Goal: Check status: Check status

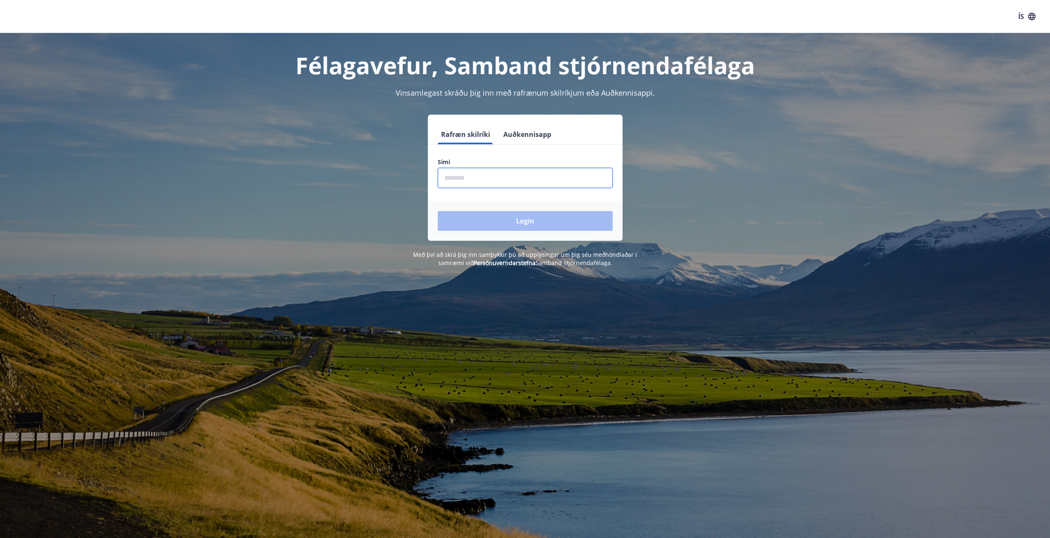
click at [490, 174] on input "phone" at bounding box center [525, 178] width 175 height 20
type input "********"
click at [438, 211] on button "Login" at bounding box center [525, 221] width 175 height 20
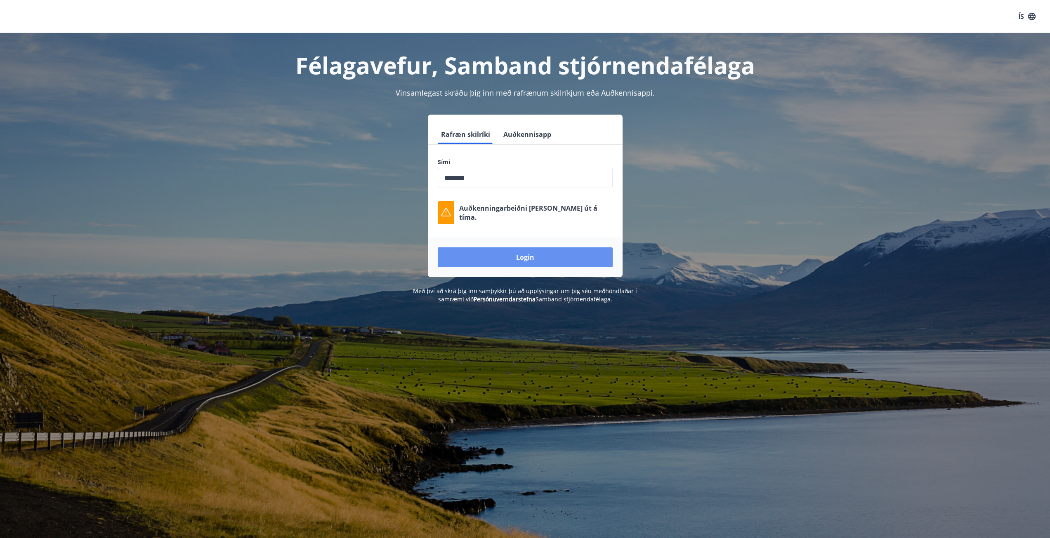
click at [508, 257] on button "Login" at bounding box center [525, 257] width 175 height 20
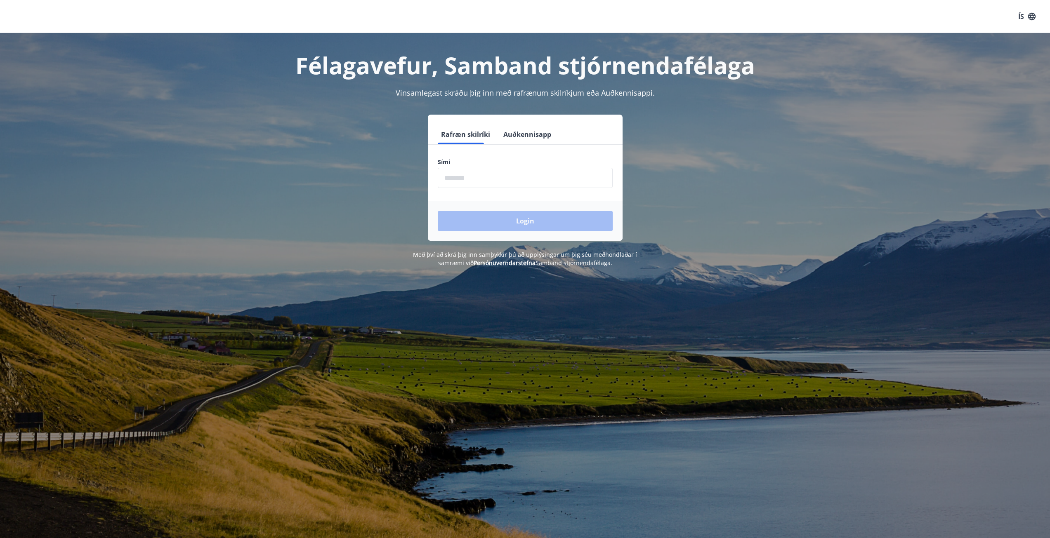
click at [520, 181] on input "phone" at bounding box center [525, 178] width 175 height 20
type input "********"
click at [533, 222] on button "Login" at bounding box center [525, 221] width 175 height 20
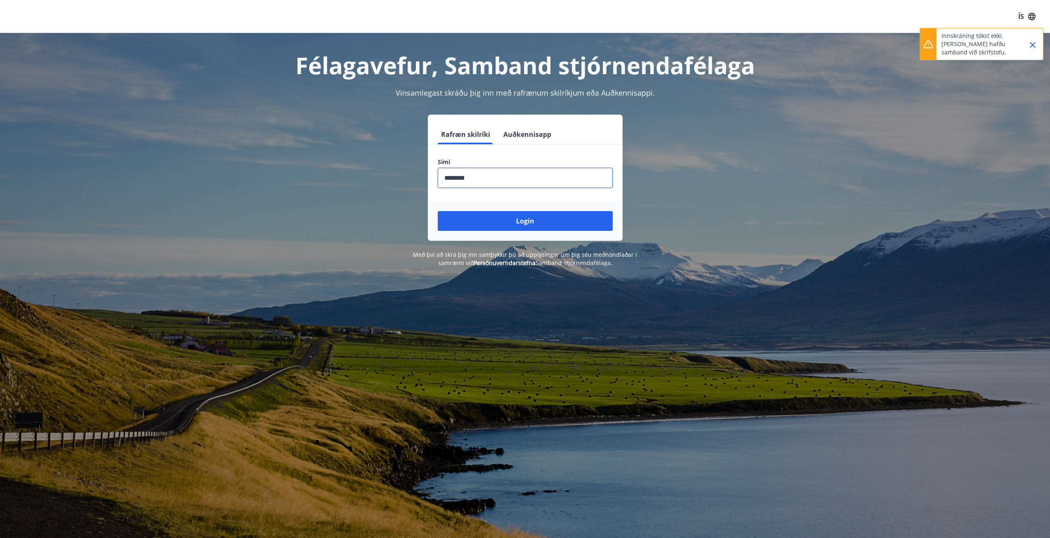
drag, startPoint x: 480, startPoint y: 186, endPoint x: 487, endPoint y: 176, distance: 11.7
click at [481, 185] on input "phone" at bounding box center [525, 178] width 175 height 20
click at [487, 176] on input "phone" at bounding box center [525, 178] width 175 height 20
click at [504, 228] on button "Login" at bounding box center [525, 221] width 175 height 20
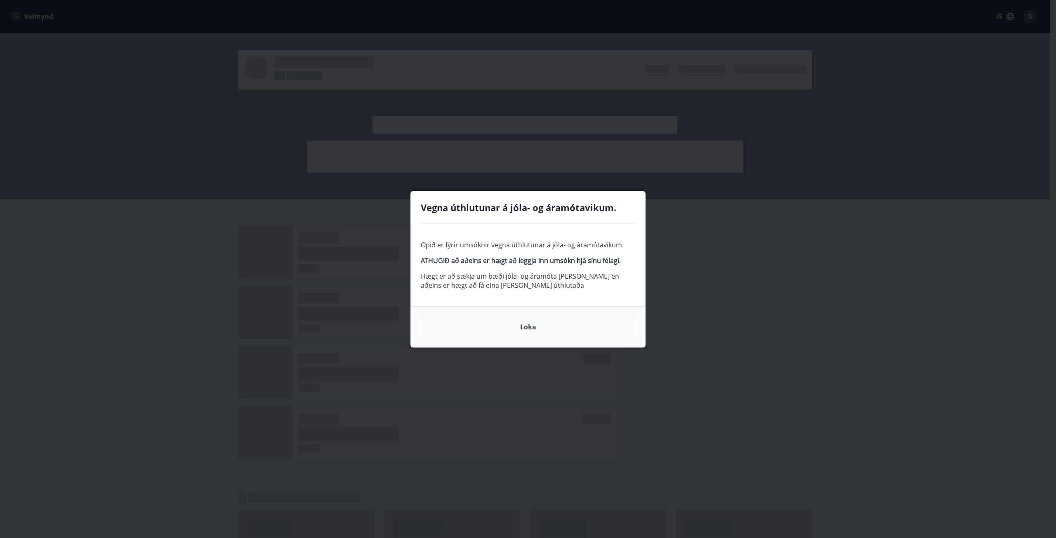
click at [544, 324] on button "Loka" at bounding box center [528, 327] width 214 height 21
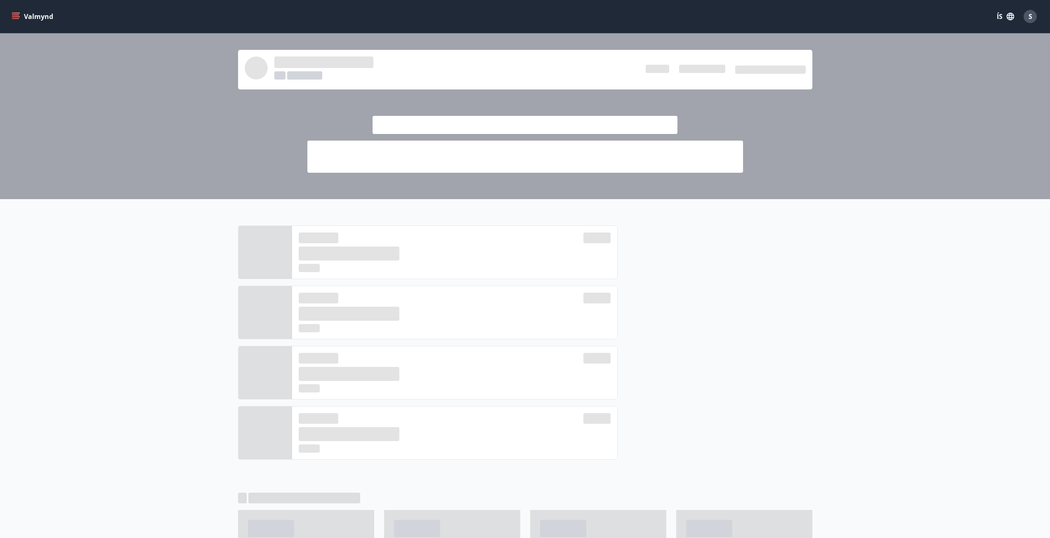
click at [805, 459] on div at bounding box center [714, 346] width 195 height 241
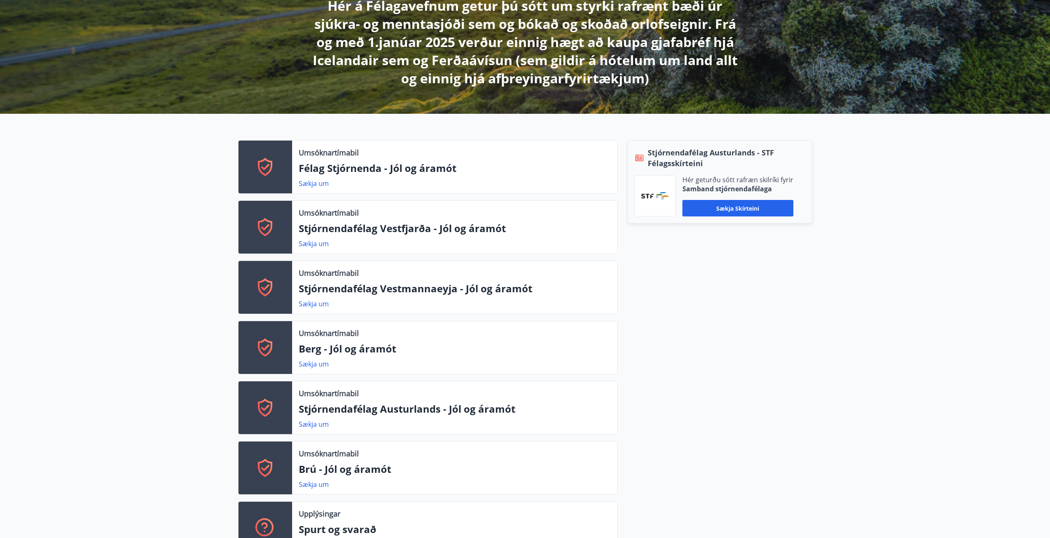
scroll to position [165, 0]
click at [315, 410] on p "Stjórnendafélag Austurlands - Jól og áramót" at bounding box center [455, 409] width 312 height 14
click at [281, 411] on div at bounding box center [265, 407] width 54 height 53
click at [310, 419] on link "Sækja um" at bounding box center [314, 423] width 30 height 9
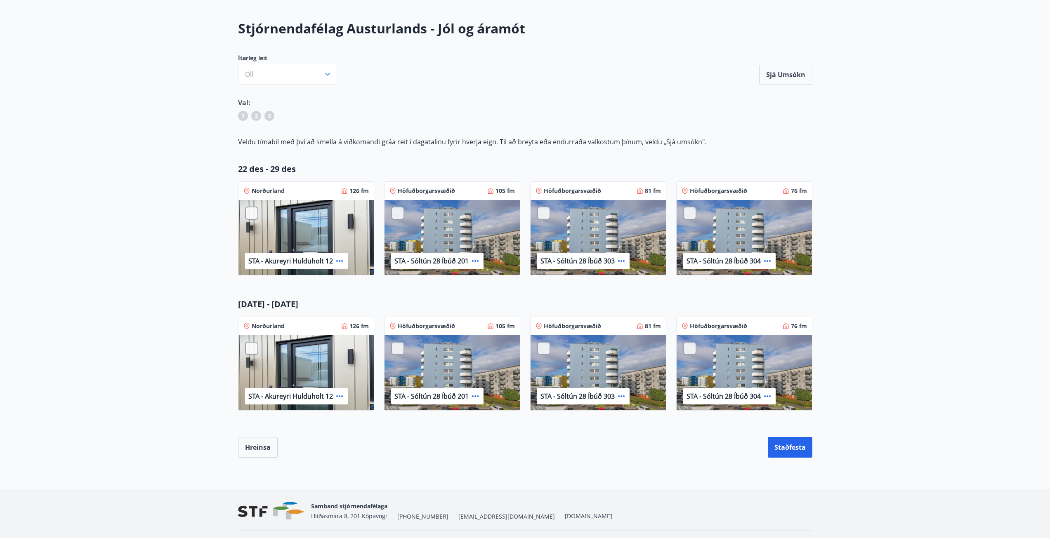
scroll to position [56, 0]
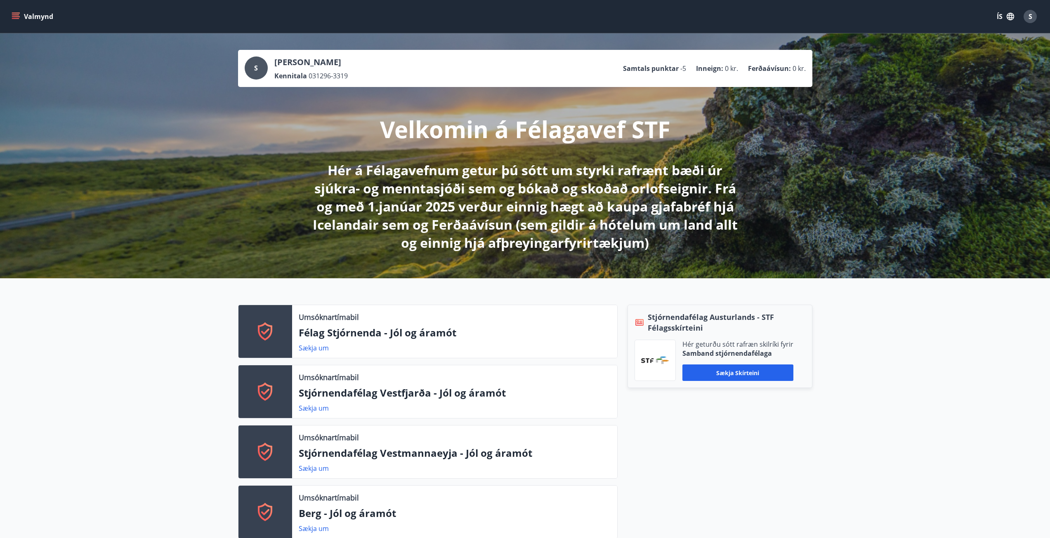
click at [14, 13] on icon "menu" at bounding box center [16, 13] width 9 height 1
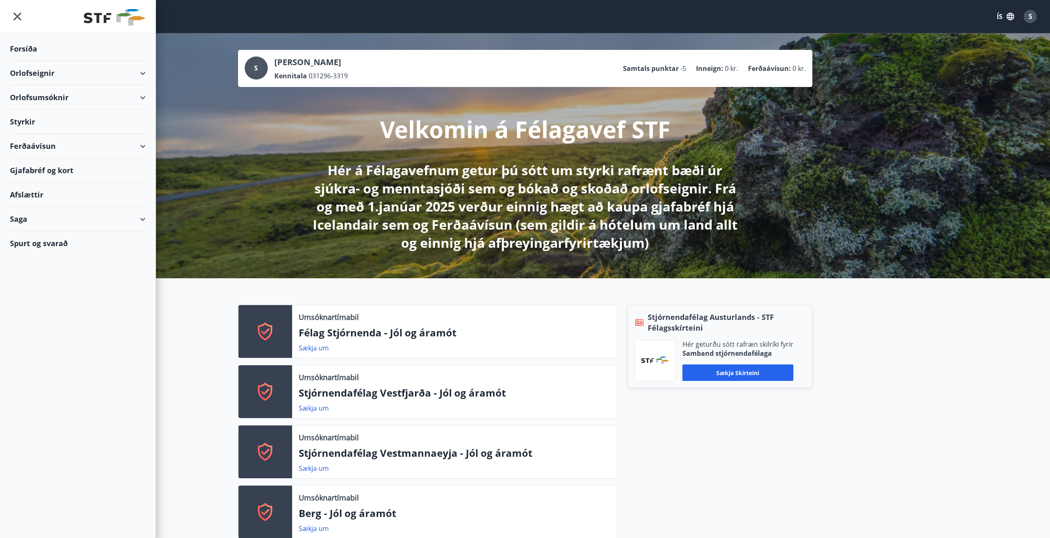
click at [133, 113] on div "Styrkir" at bounding box center [78, 122] width 136 height 24
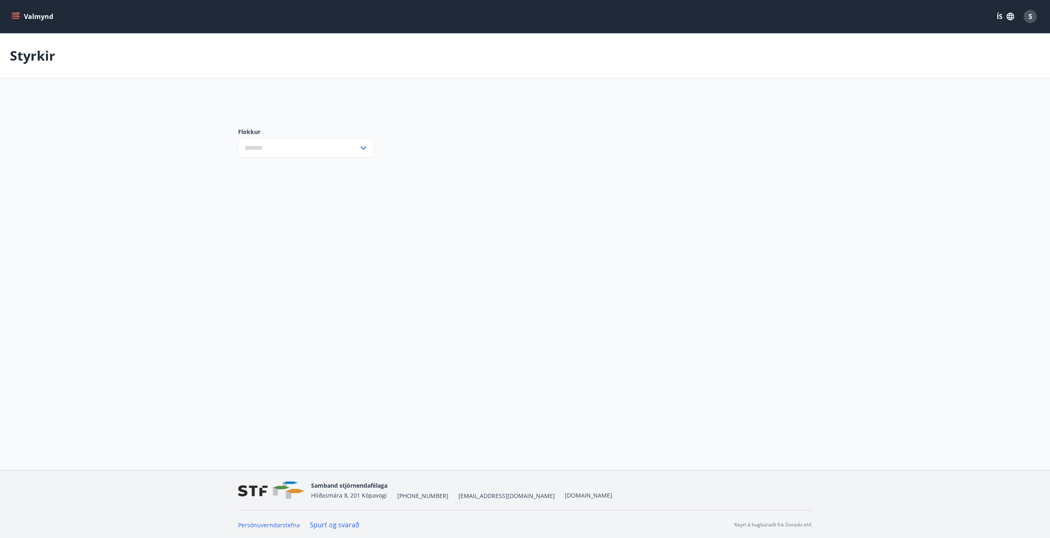
type input "***"
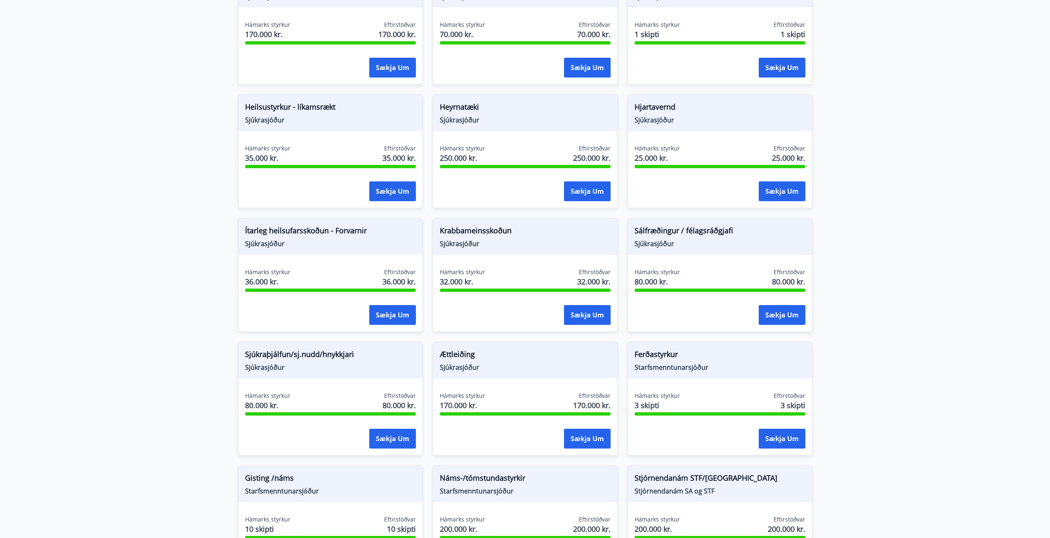
scroll to position [367, 0]
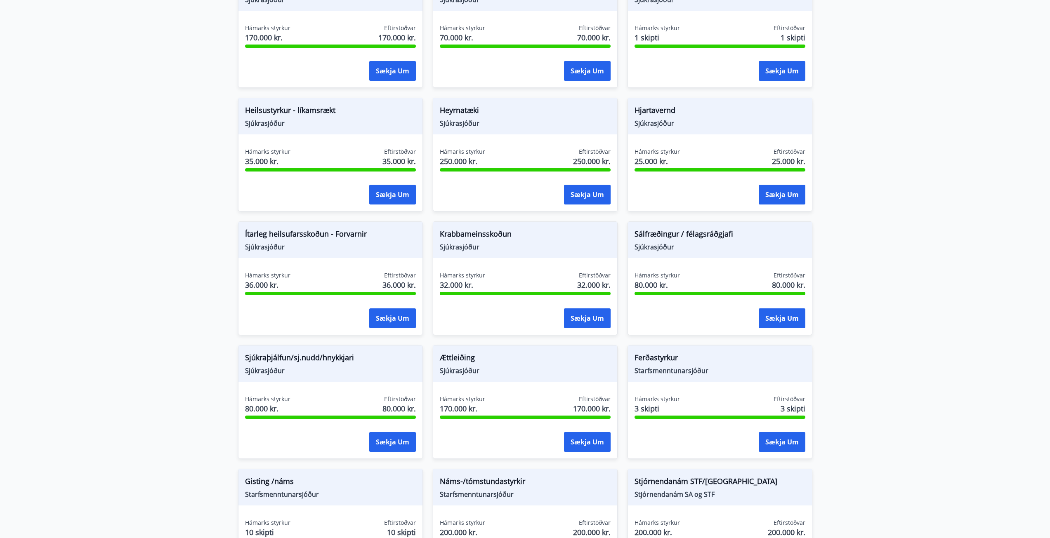
click at [317, 153] on div "Hámarks styrkur 35.000 kr. Eftirstöðvar 35.000 kr." at bounding box center [330, 158] width 171 height 21
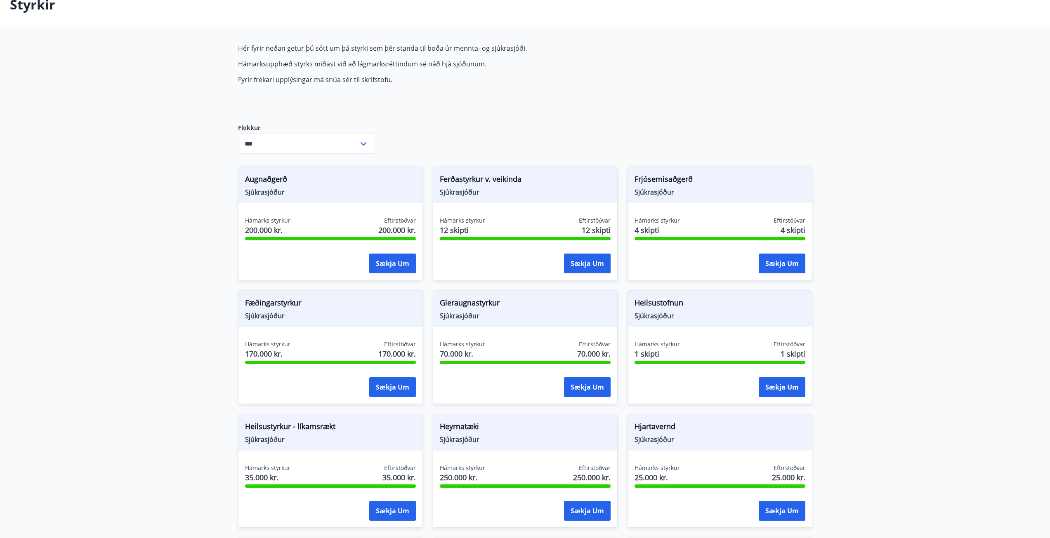
scroll to position [0, 0]
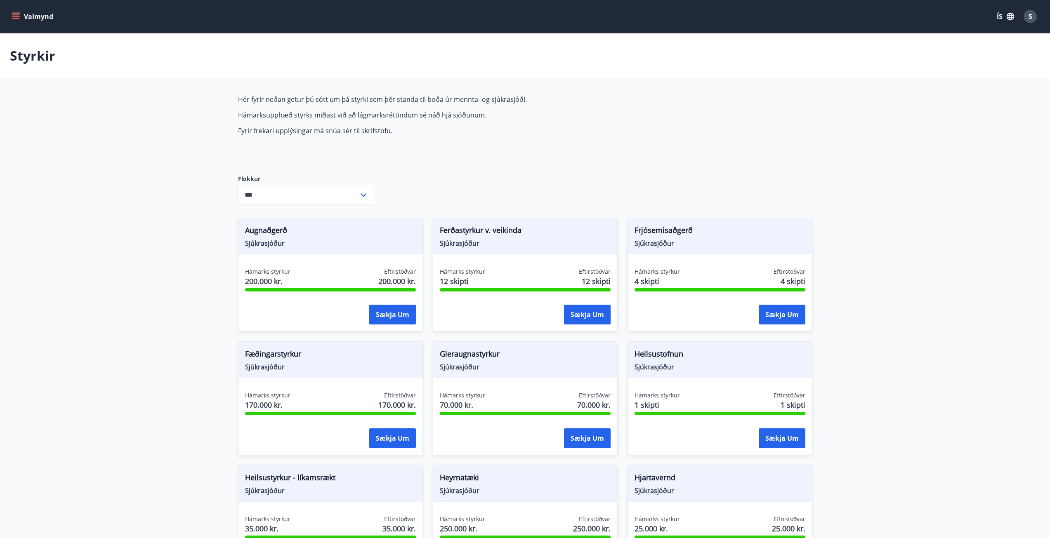
click at [20, 15] on button "Valmynd" at bounding box center [33, 16] width 47 height 15
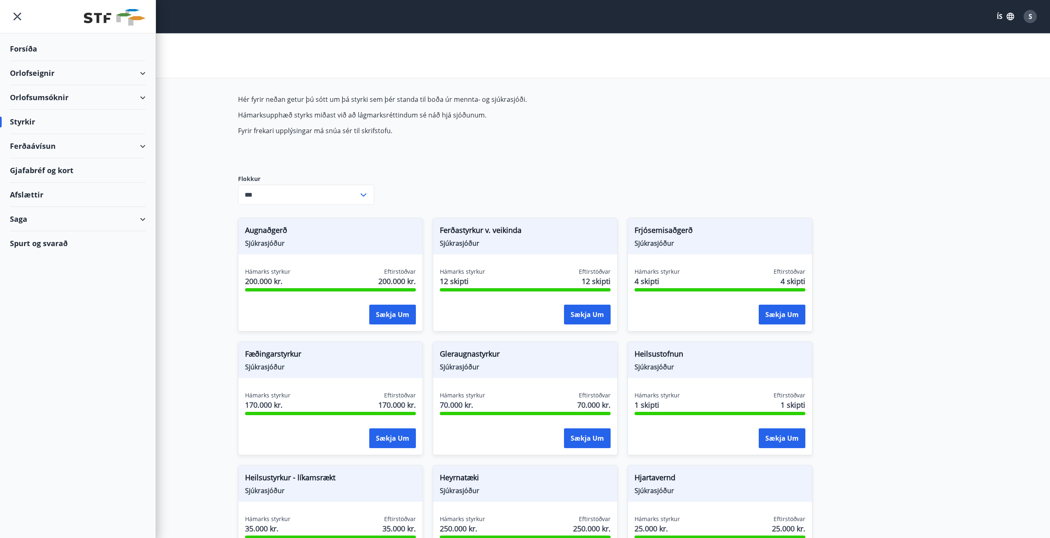
click at [139, 228] on div "Saga" at bounding box center [78, 219] width 136 height 24
click at [39, 271] on div "Umsóknir" at bounding box center [77, 274] width 122 height 17
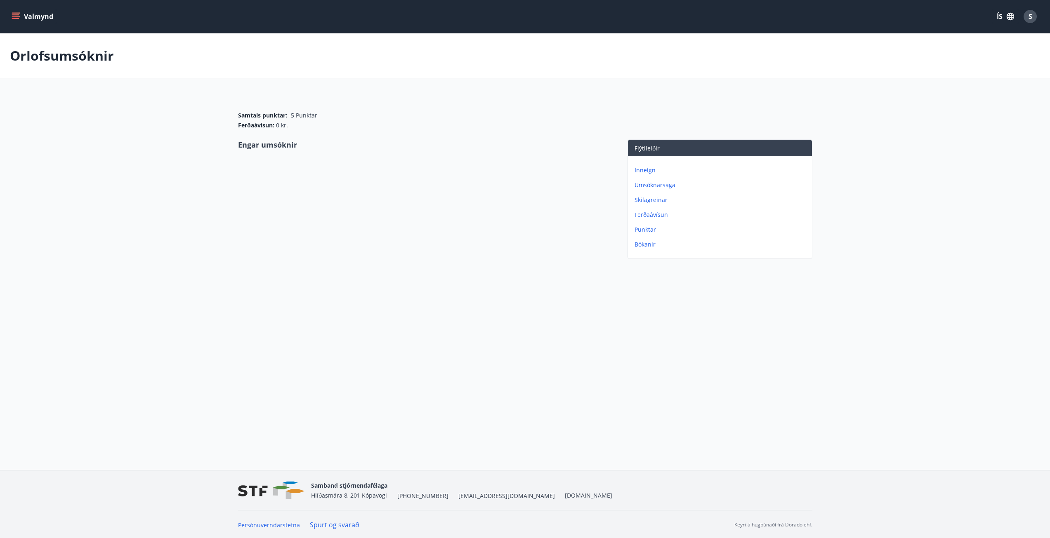
click at [664, 181] on p "Umsóknarsaga" at bounding box center [721, 185] width 174 height 8
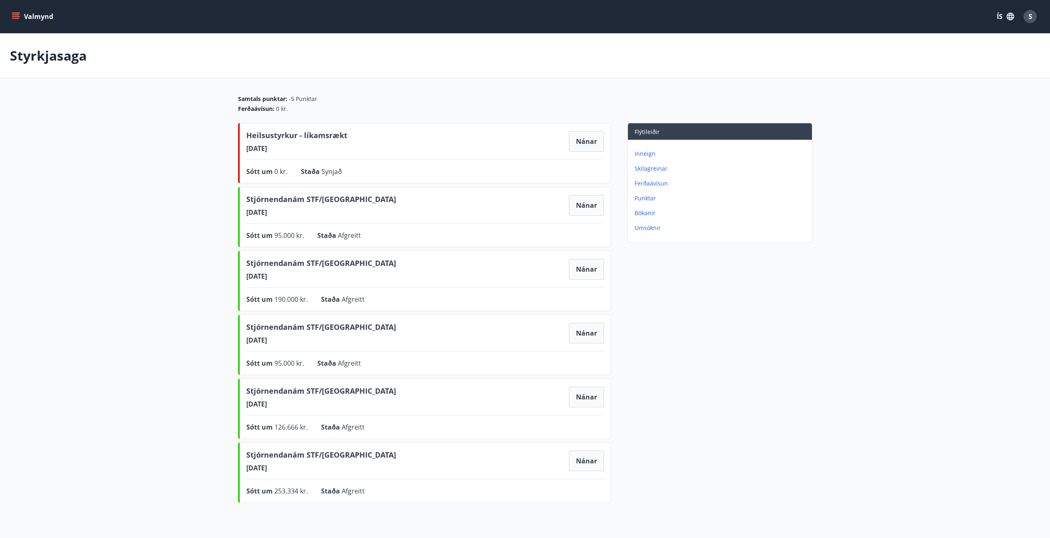
click at [320, 137] on span "Heilsustyrkur - líkamsrækt" at bounding box center [296, 137] width 101 height 14
click at [593, 137] on button "Nánar" at bounding box center [586, 141] width 35 height 21
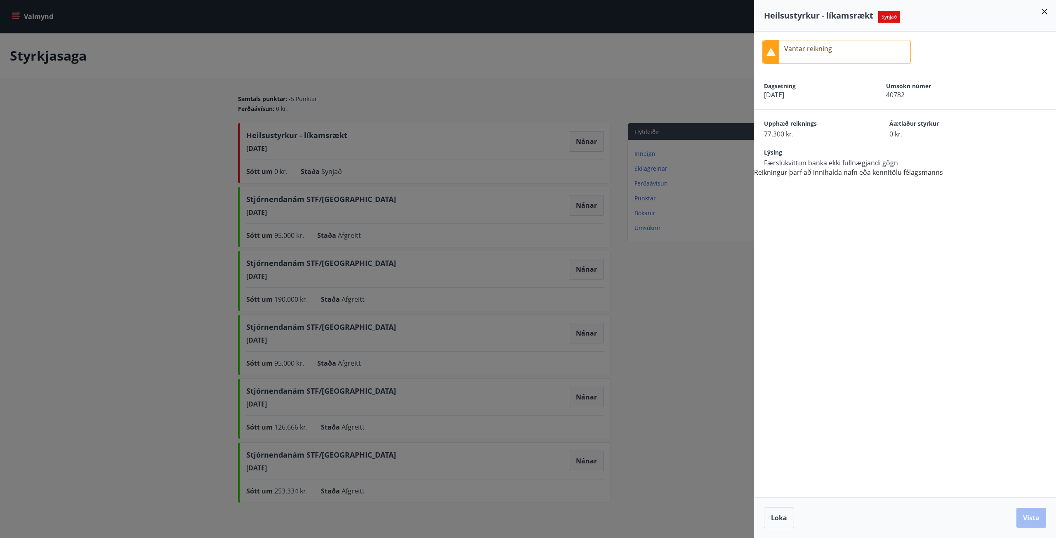
click at [862, 168] on div "Vantar reikning Dagsetning 27.08.2025 Umsókn númer 40782 Upphæð reiknings 77.30…" at bounding box center [905, 105] width 302 height 146
drag, startPoint x: 862, startPoint y: 168, endPoint x: 832, endPoint y: 172, distance: 30.4
click at [862, 168] on div "Vantar reikning Dagsetning 27.08.2025 Umsókn númer 40782 Upphæð reiknings 77.30…" at bounding box center [905, 105] width 302 height 146
click at [861, 174] on div "Vantar reikning Dagsetning 27.08.2025 Umsókn númer 40782 Upphæð reiknings 77.30…" at bounding box center [905, 105] width 302 height 146
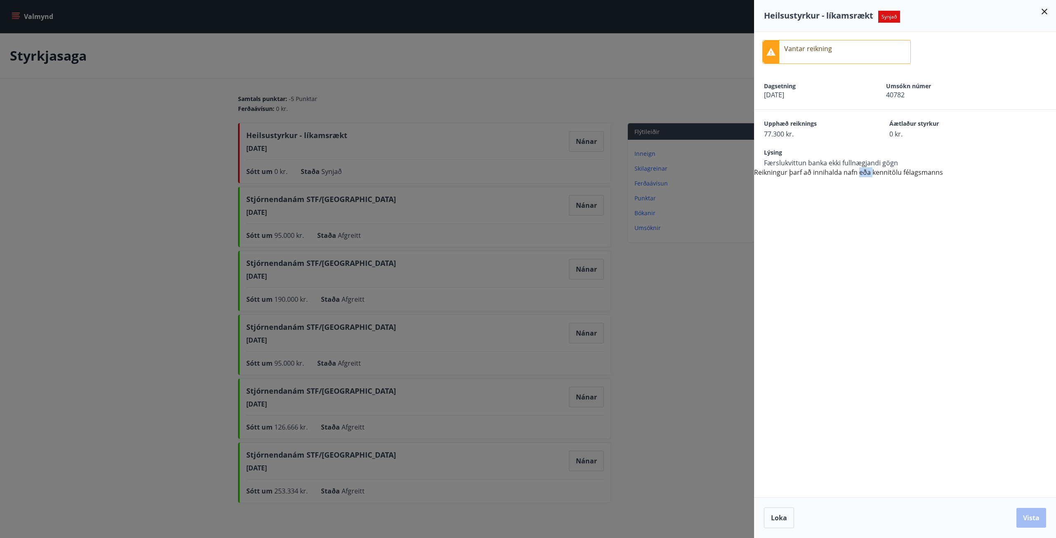
click at [861, 174] on div "Vantar reikning Dagsetning 27.08.2025 Umsókn númer 40782 Upphæð reiknings 77.30…" at bounding box center [905, 105] width 302 height 146
click at [676, 107] on div at bounding box center [528, 269] width 1056 height 538
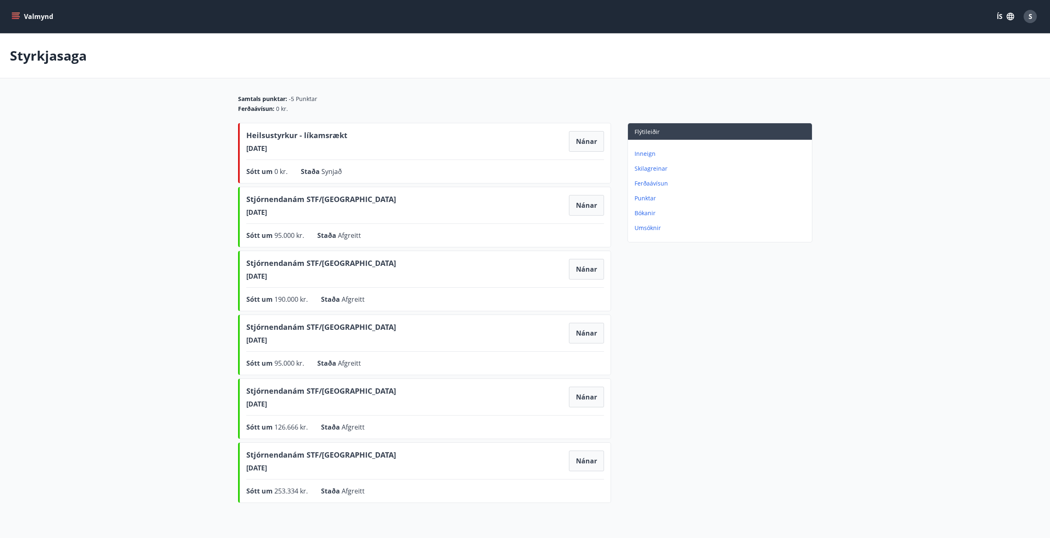
click at [22, 10] on button "Valmynd" at bounding box center [33, 16] width 47 height 15
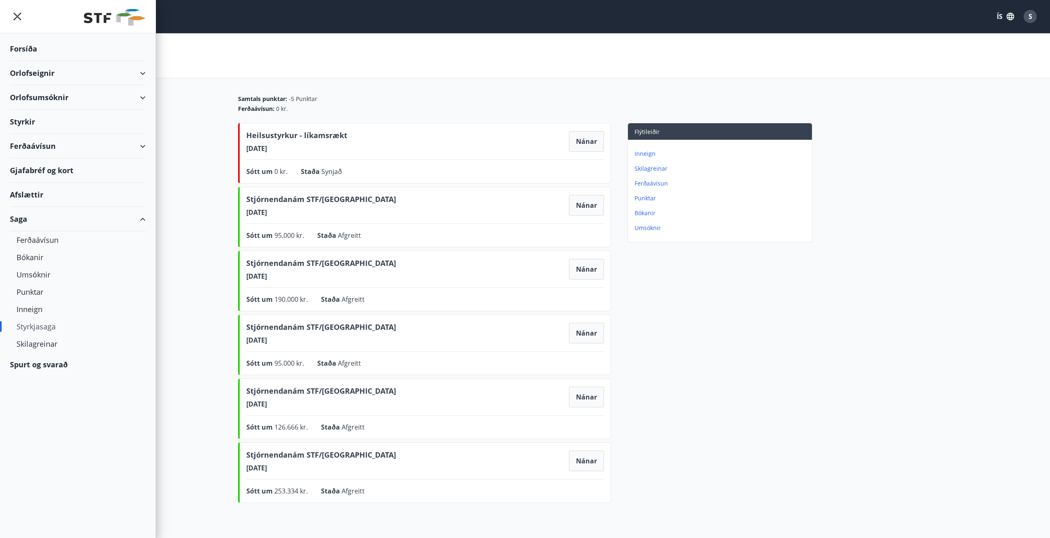
click at [39, 196] on div "Afslættir" at bounding box center [78, 195] width 136 height 24
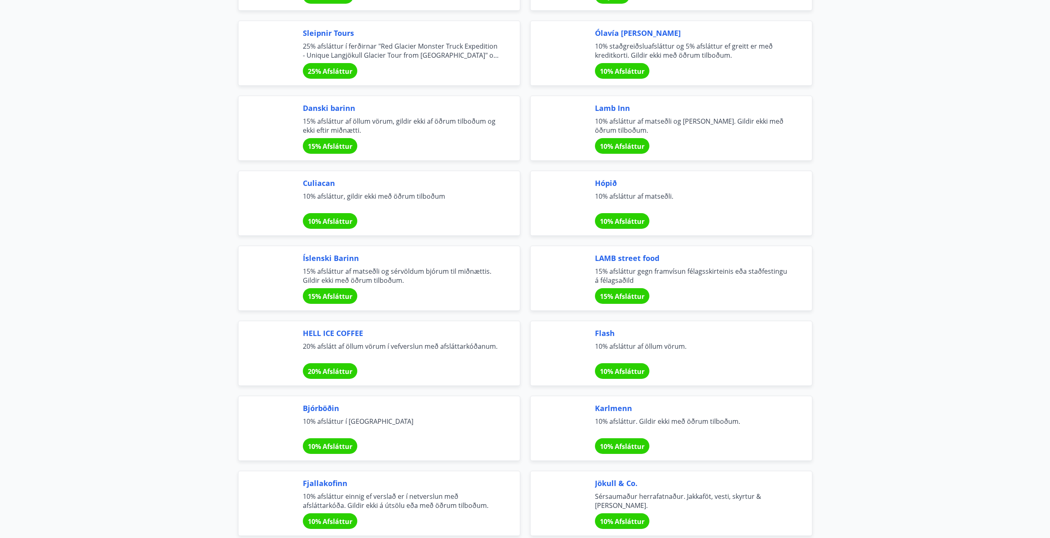
scroll to position [2259, 0]
